Goal: Task Accomplishment & Management: Use online tool/utility

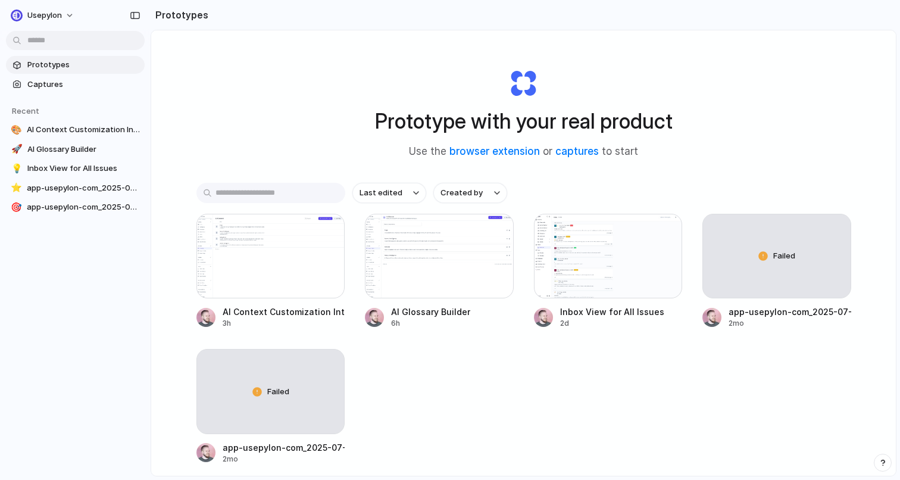
drag, startPoint x: 500, startPoint y: 61, endPoint x: 472, endPoint y: 133, distance: 76.7
click at [472, 133] on div "Prototype with your real product Use the browser extension or captures to start" at bounding box center [524, 109] width 476 height 129
click at [472, 133] on h1 "Prototype with your real product" at bounding box center [523, 121] width 297 height 32
drag, startPoint x: 472, startPoint y: 133, endPoint x: 474, endPoint y: 99, distance: 34.0
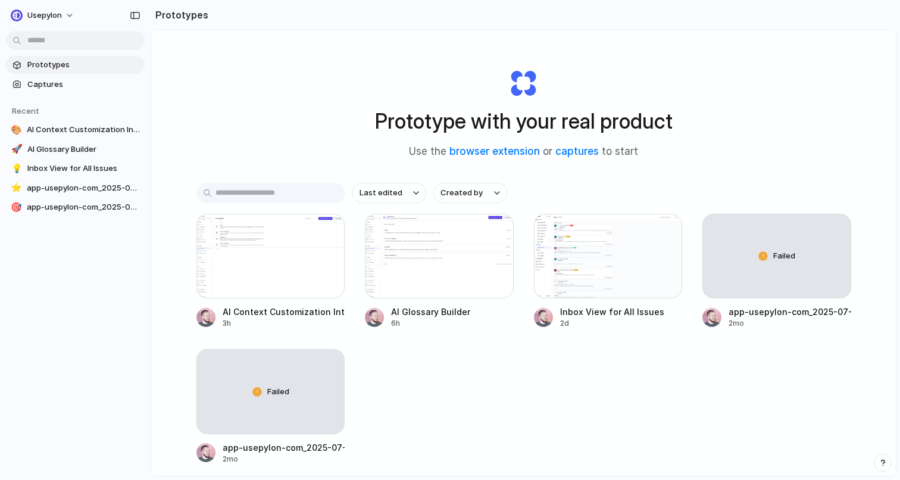
click at [474, 103] on div "Prototype with your real product Use the browser extension or captures to start" at bounding box center [524, 109] width 476 height 129
click at [453, 190] on span "Created by" at bounding box center [461, 193] width 42 height 12
click at [443, 187] on div "All users [PERSON_NAME]" at bounding box center [450, 240] width 900 height 480
click at [408, 199] on button "Last edited" at bounding box center [389, 193] width 74 height 20
click at [408, 199] on div "Last edited Last created Alphabetical" at bounding box center [450, 240] width 900 height 480
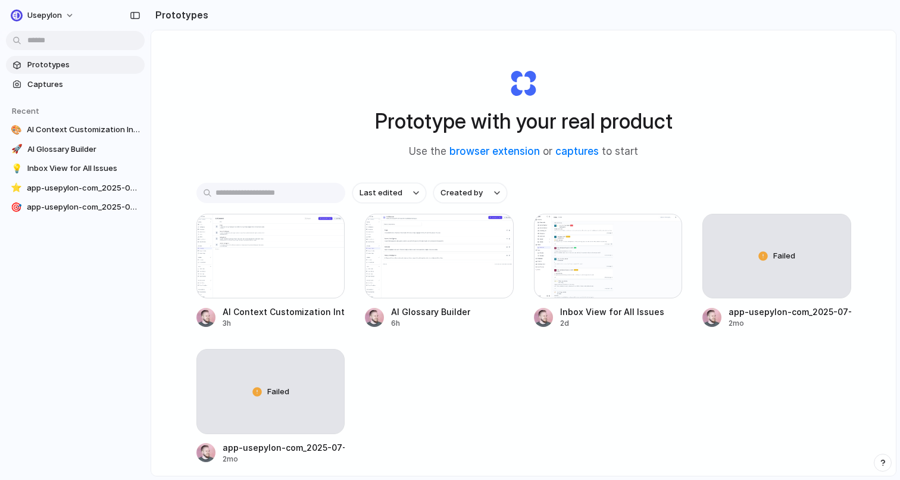
click at [312, 203] on div "Last edited Created by AI Context Customization Interface 3h AI Glossary Builde…" at bounding box center [523, 360] width 654 height 355
click at [315, 178] on div "Prototype with your real product Use the browser extension or captures to start…" at bounding box center [523, 284] width 744 height 508
click at [321, 140] on div "Prototype with your real product Use the browser extension or captures to start" at bounding box center [524, 109] width 476 height 129
click at [265, 265] on div at bounding box center [270, 256] width 149 height 84
